Goal: Task Accomplishment & Management: Use online tool/utility

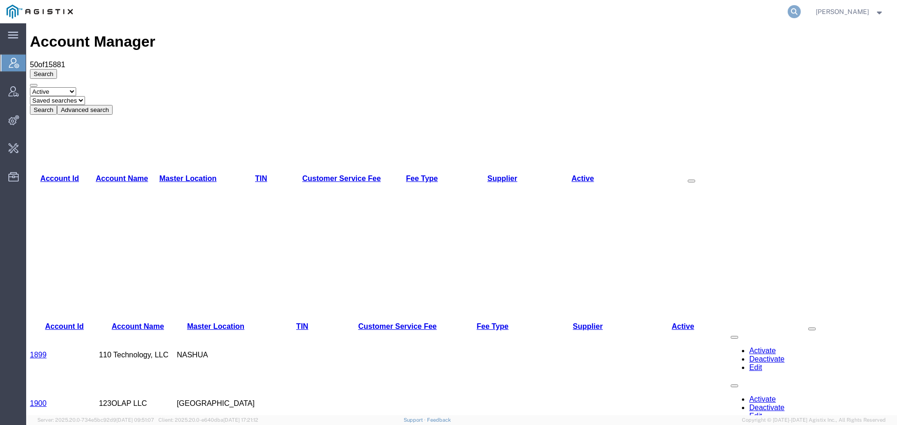
click at [801, 10] on icon at bounding box center [793, 11] width 13 height 13
type input "offline@syneos"
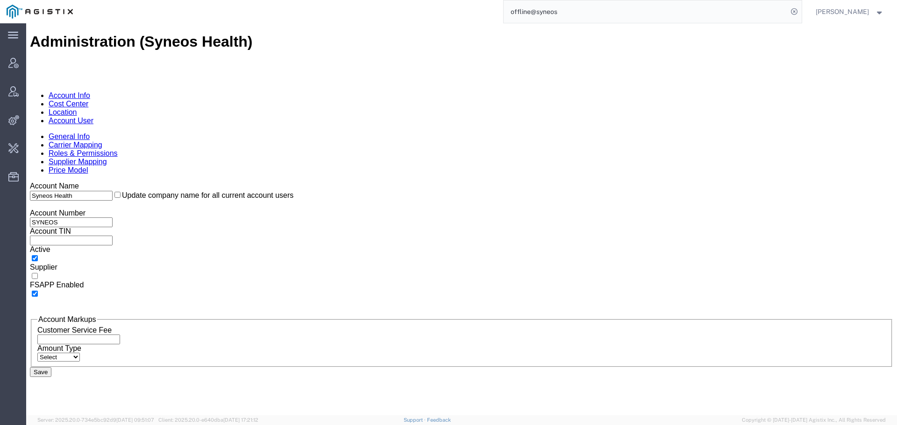
click at [93, 117] on link "Account User" at bounding box center [71, 121] width 45 height 8
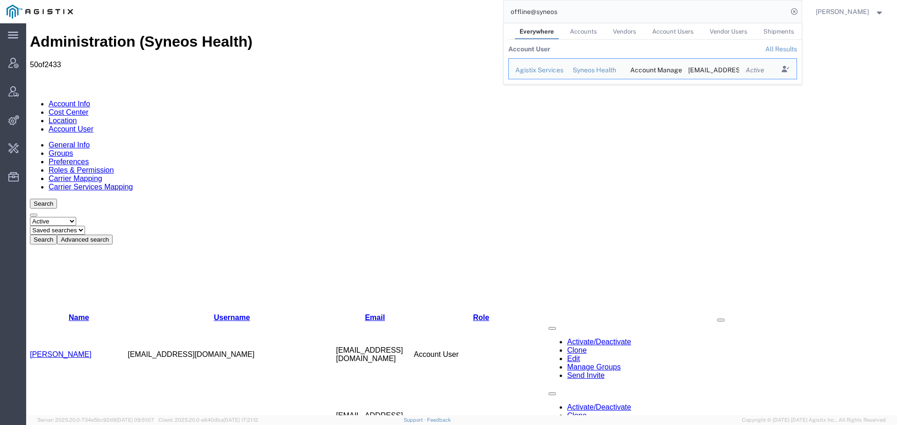
click at [575, 11] on input "offline@syneos" at bounding box center [645, 11] width 284 height 22
click at [791, 71] on icon "Search Results" at bounding box center [784, 69] width 13 height 13
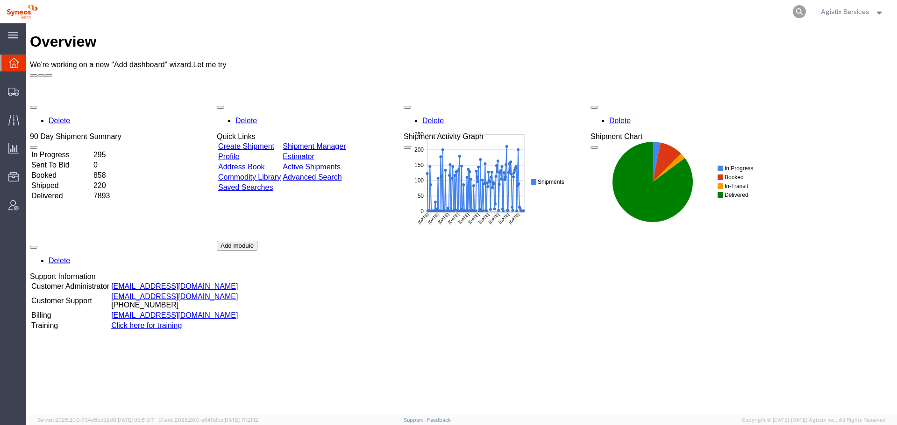
click at [798, 13] on icon at bounding box center [799, 11] width 13 height 13
paste input "57078932"
type input "57078932"
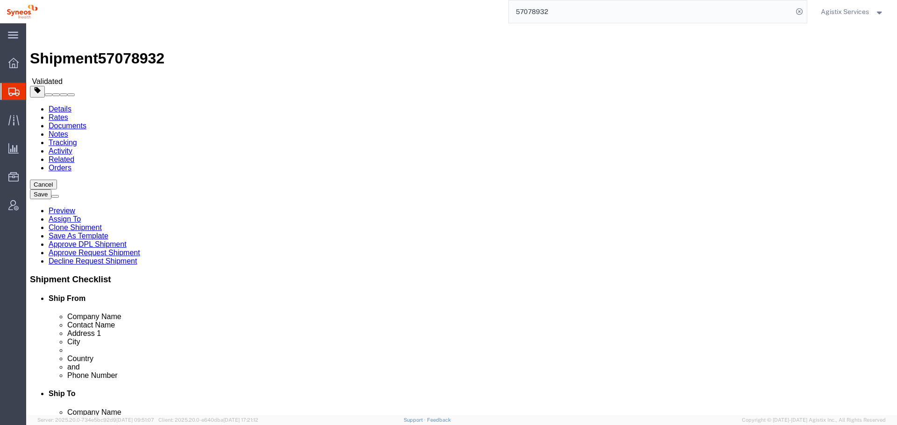
select select "48853"
select select
click icon
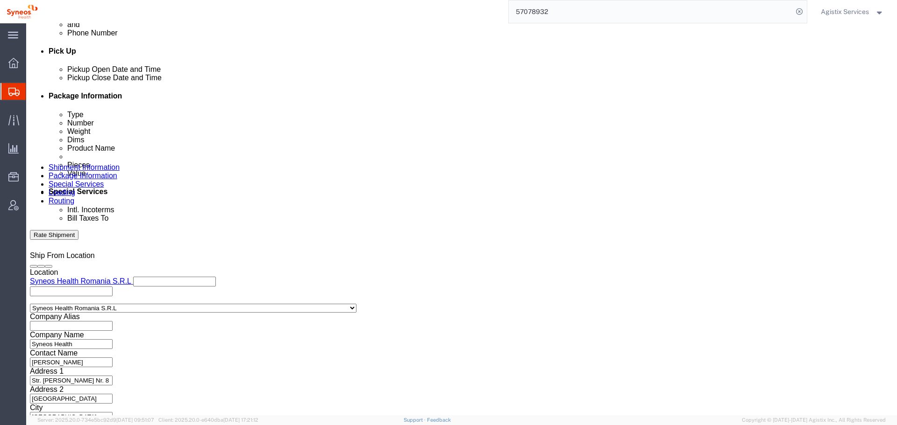
scroll to position [420, 0]
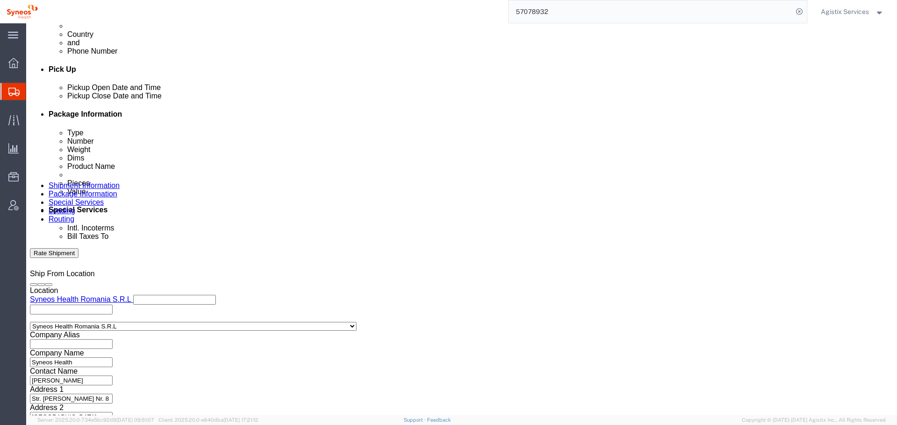
type input "roman"
click icon
click button "Rate Shipment"
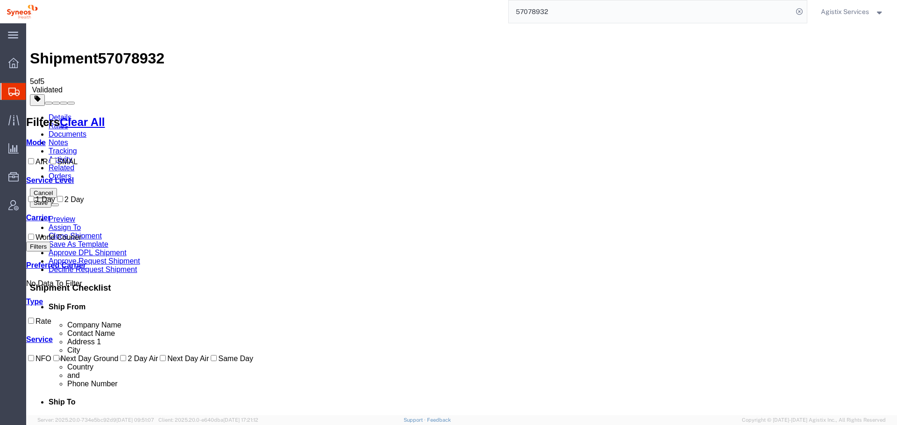
click at [58, 113] on link "Details" at bounding box center [60, 117] width 23 height 8
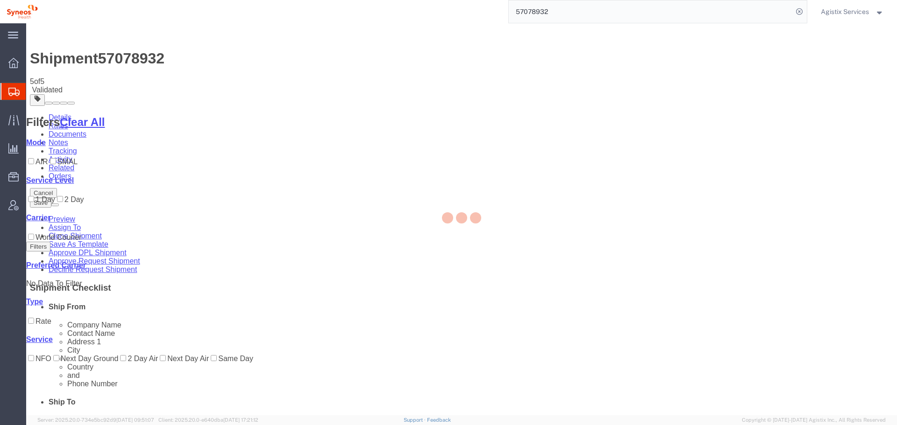
select select "48853"
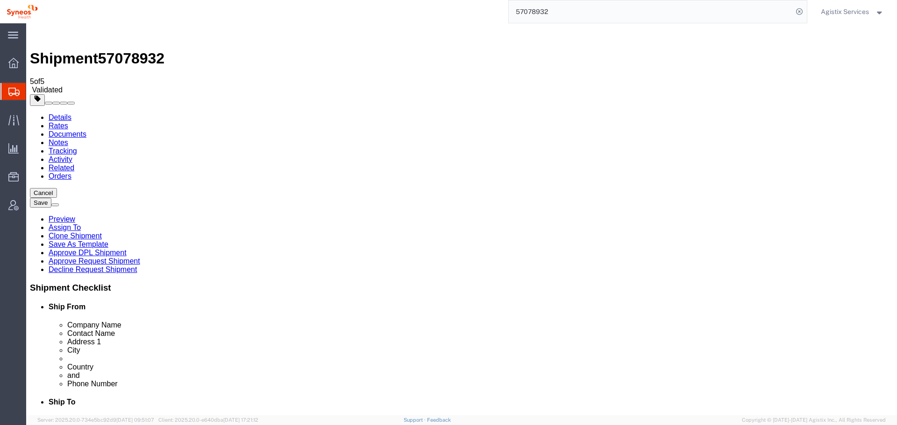
drag, startPoint x: 617, startPoint y: 211, endPoint x: 446, endPoint y: 209, distance: 171.0
click div "Address 1 [STREET_ADDRESS]"
click input "[STREET_ADDRESS]"
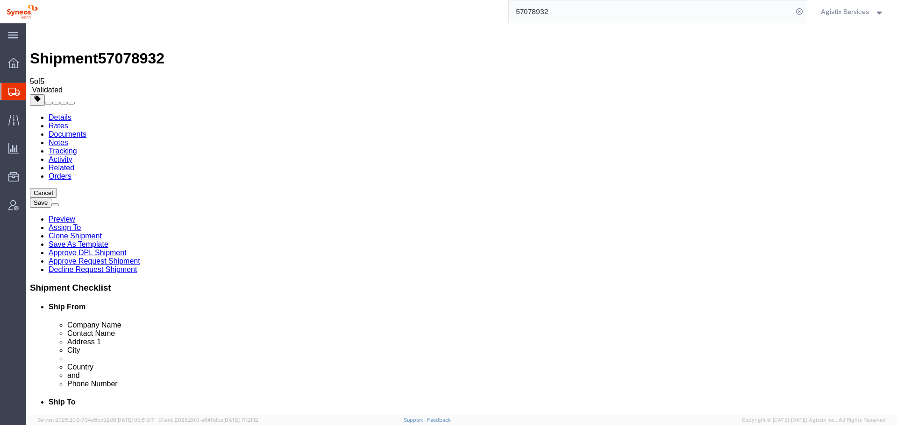
click input "[STREET_ADDRESS]"
drag, startPoint x: 539, startPoint y: 209, endPoint x: 680, endPoint y: 209, distance: 142.0
click div "Ship To Location Location Select Select My Profile Location [PERSON_NAME] LLC-[…"
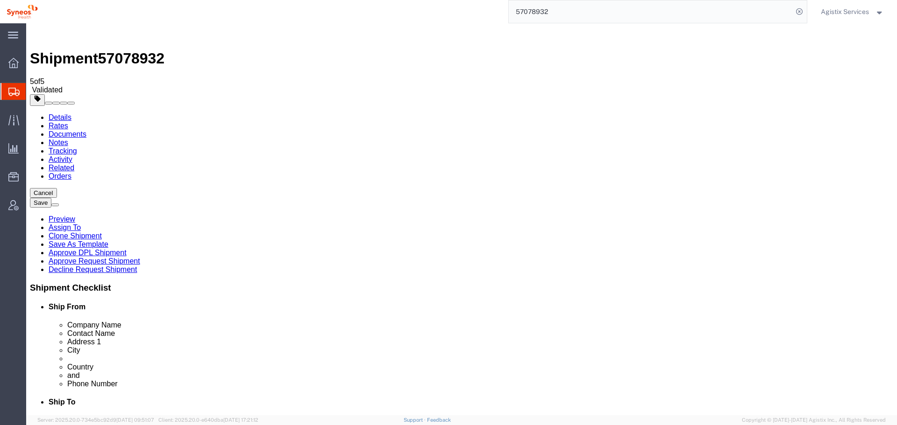
click div "Location Select Select My Profile Location [PERSON_NAME] LLC-[GEOGRAPHIC_DATA] …"
click input "text"
paste input "Bl P3, Sc A, Et 3, Ap. 14"
type input "Bl P3, Sc A, Et 3, Ap. 14"
drag, startPoint x: 535, startPoint y: 209, endPoint x: 681, endPoint y: 209, distance: 146.7
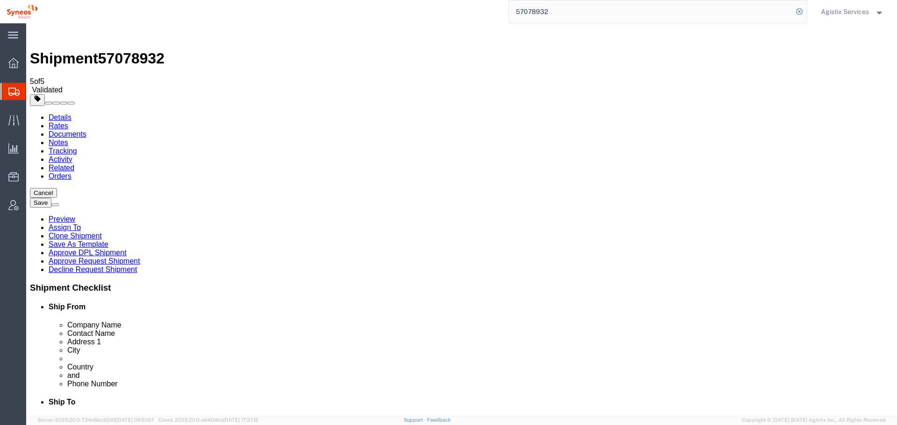
click div "Ship To Location Location Select Select My Profile Location [PERSON_NAME] LLC-[…"
type input "[STREET_ADDRESS]"
click button "Rate Shipment"
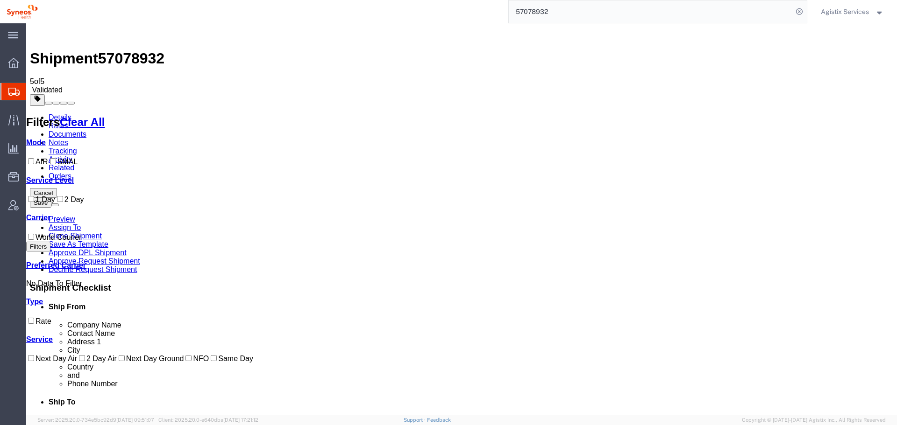
click at [52, 113] on link "Details" at bounding box center [60, 117] width 23 height 8
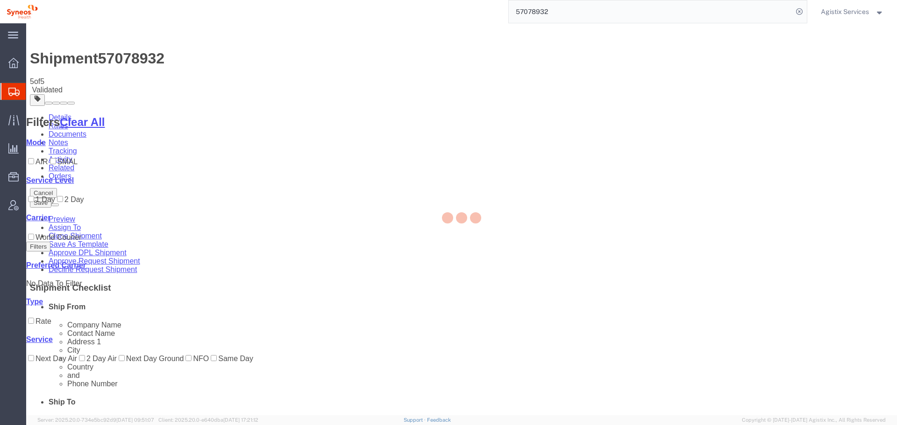
select select "48853"
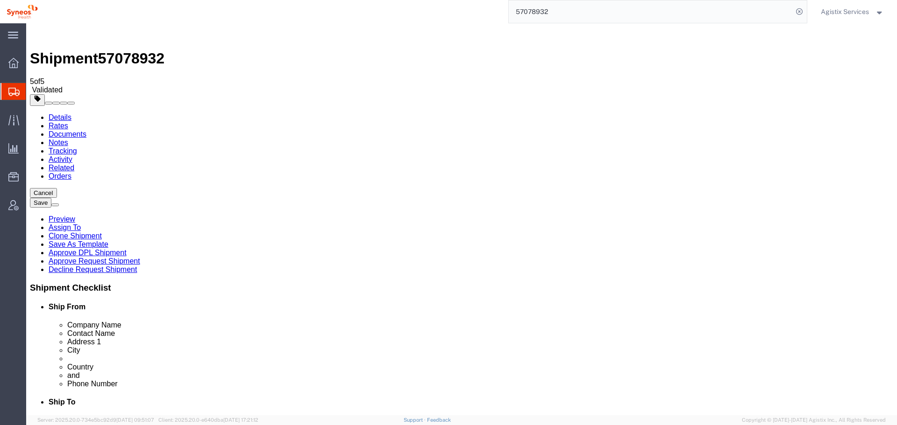
click input "0700590"
type input "700590"
click button "Rate Shipment"
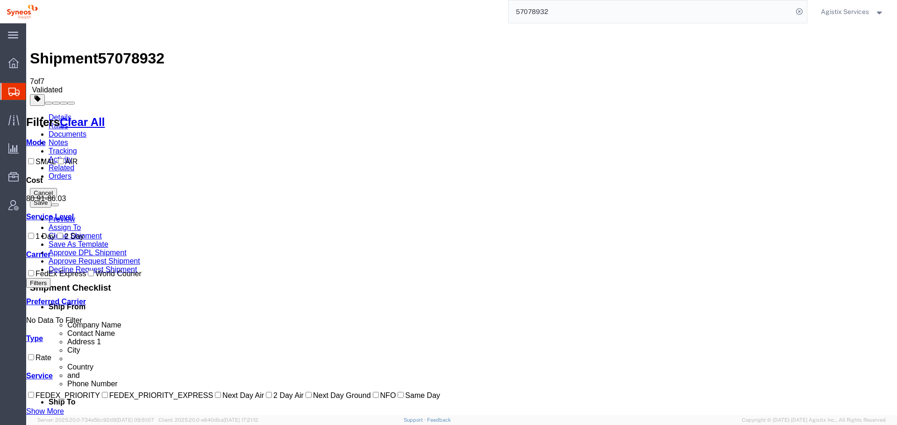
drag, startPoint x: 523, startPoint y: 359, endPoint x: 533, endPoint y: 359, distance: 10.7
